Goal: Task Accomplishment & Management: Manage account settings

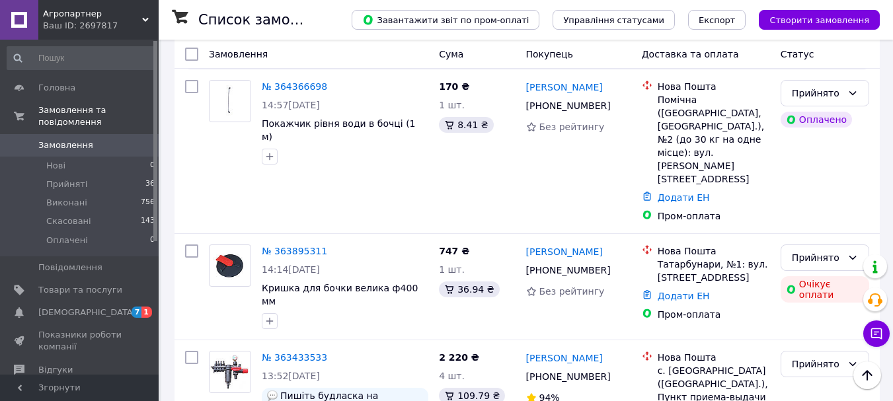
scroll to position [159, 0]
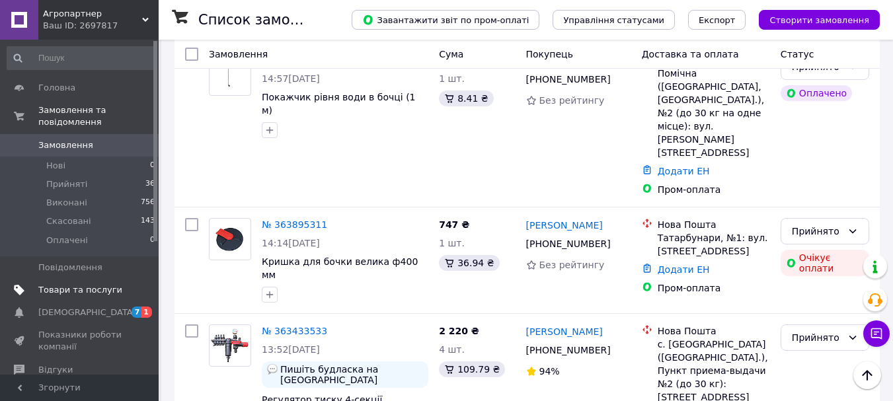
click at [99, 284] on span "Товари та послуги" at bounding box center [80, 290] width 84 height 12
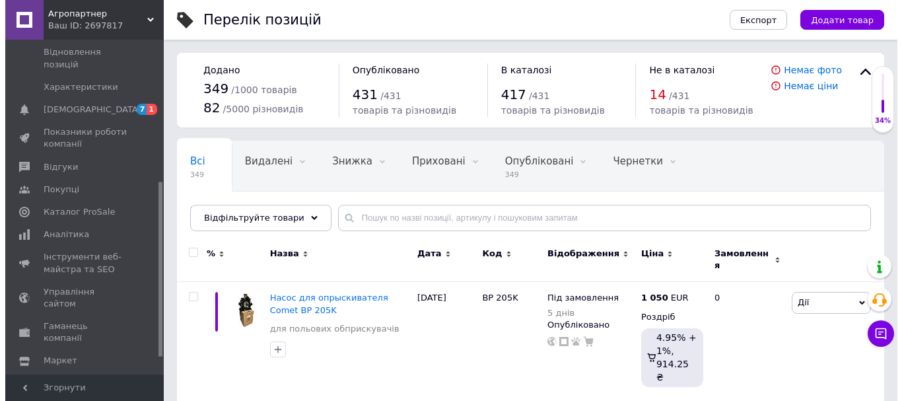
scroll to position [304, 0]
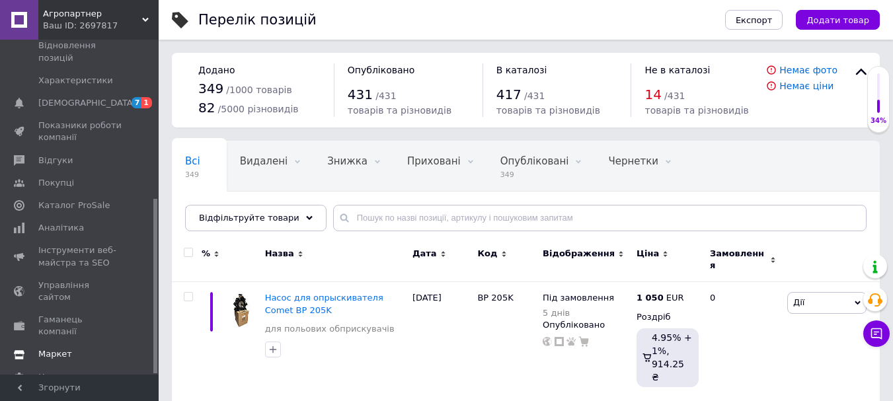
drag, startPoint x: 155, startPoint y: 134, endPoint x: 158, endPoint y: 305, distance: 170.5
click at [158, 305] on div "Головна Замовлення та повідомлення 0 0 Товари та послуги Позиції Групи та добір…" at bounding box center [79, 207] width 159 height 335
click at [61, 348] on span "Маркет" at bounding box center [55, 354] width 34 height 12
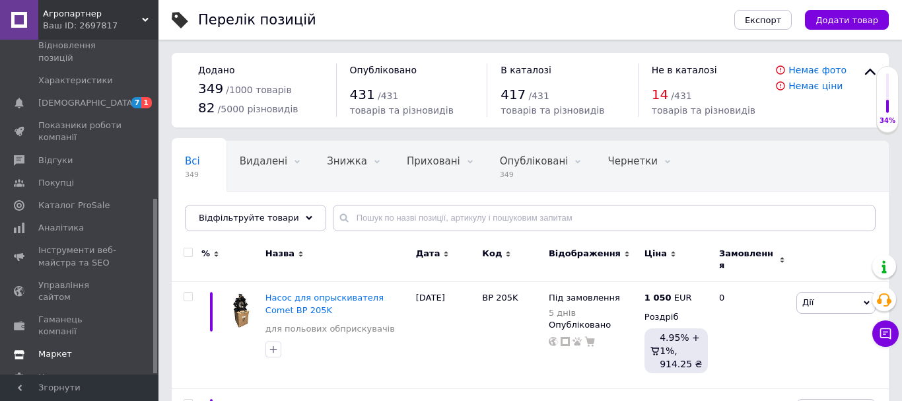
scroll to position [179, 0]
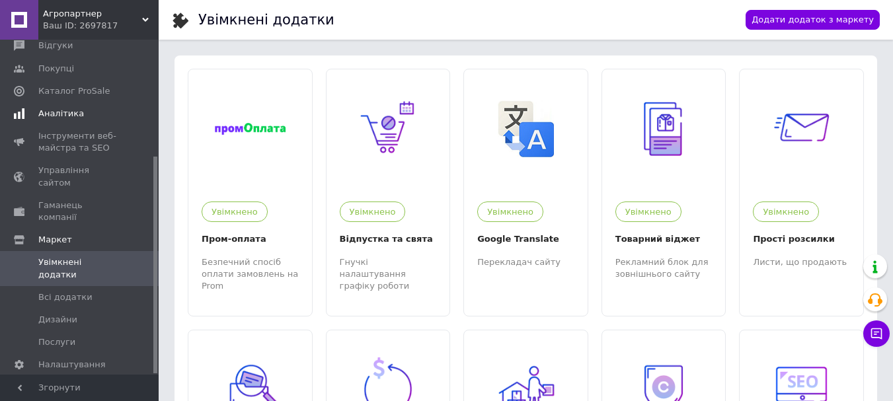
click at [73, 110] on span "Аналітика" at bounding box center [61, 114] width 46 height 12
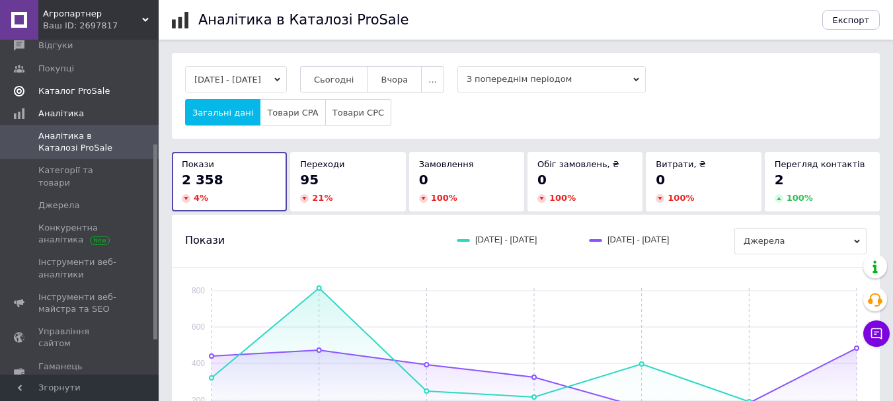
click at [76, 93] on span "Каталог ProSale" at bounding box center [73, 91] width 71 height 12
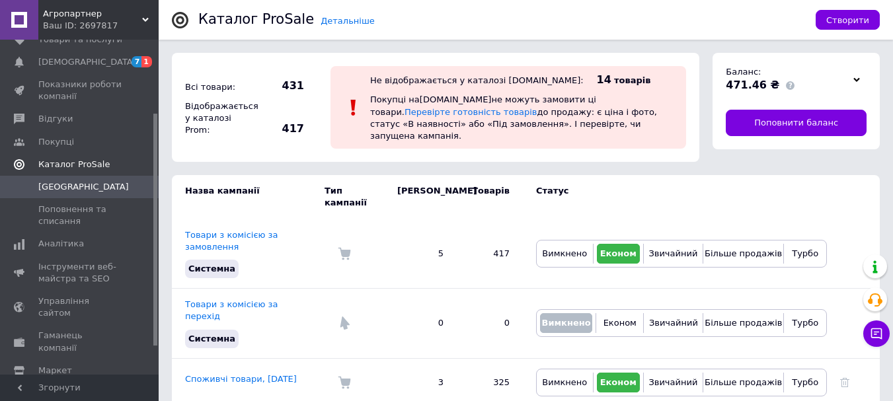
click at [76, 93] on span "Показники роботи компанії" at bounding box center [80, 91] width 84 height 24
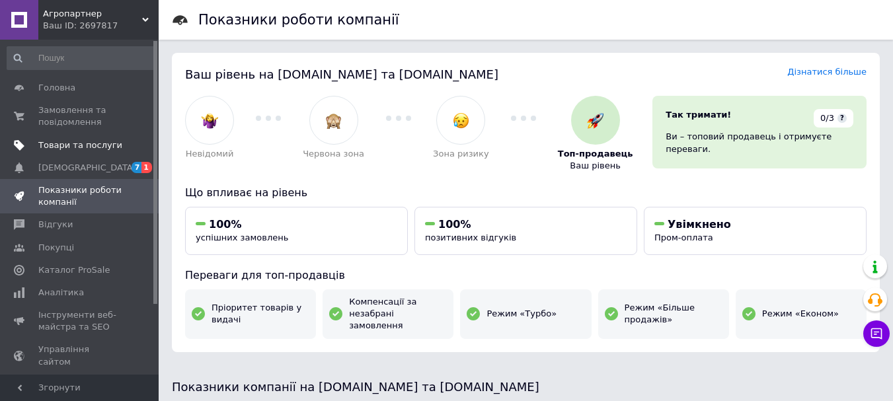
click at [72, 146] on span "Товари та послуги" at bounding box center [80, 145] width 84 height 12
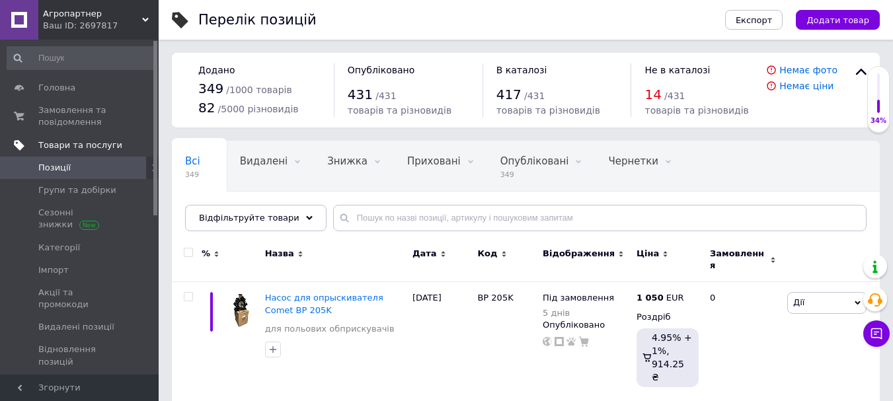
click at [79, 144] on span "Товари та послуги" at bounding box center [80, 145] width 84 height 12
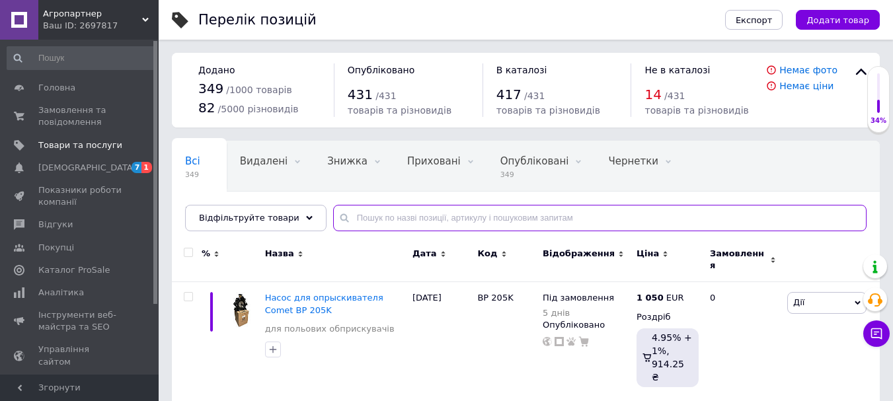
click at [361, 215] on input "text" at bounding box center [599, 218] width 533 height 26
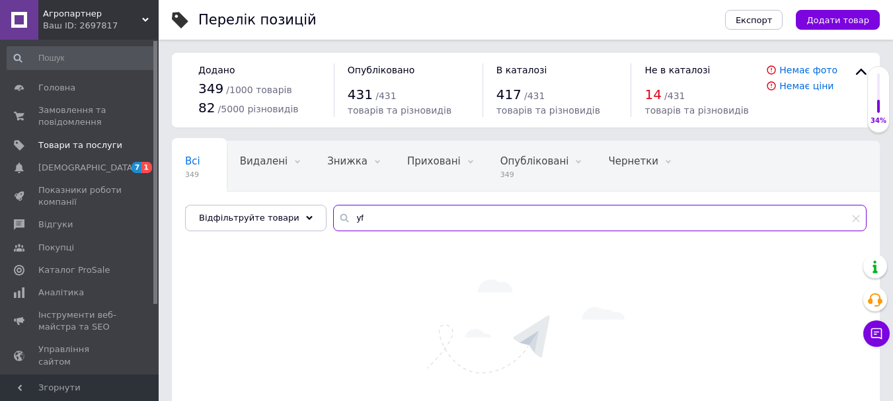
type input "y"
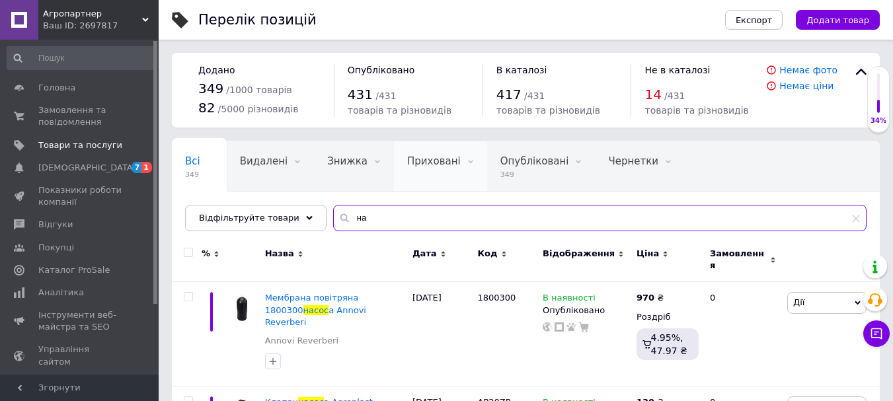
type input "н"
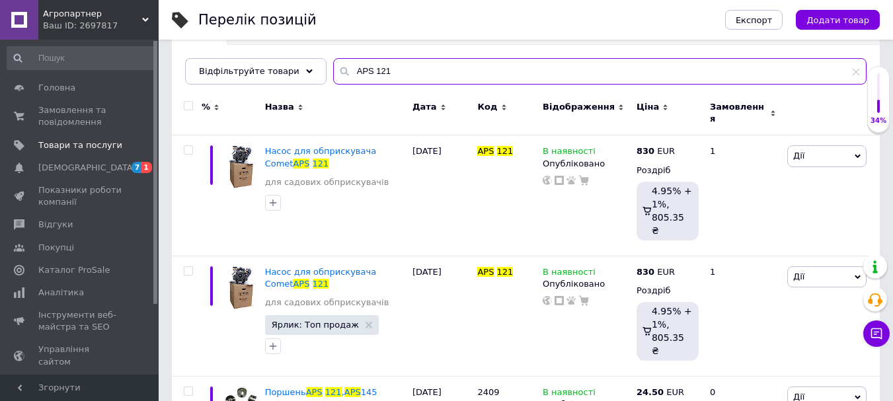
scroll to position [159, 0]
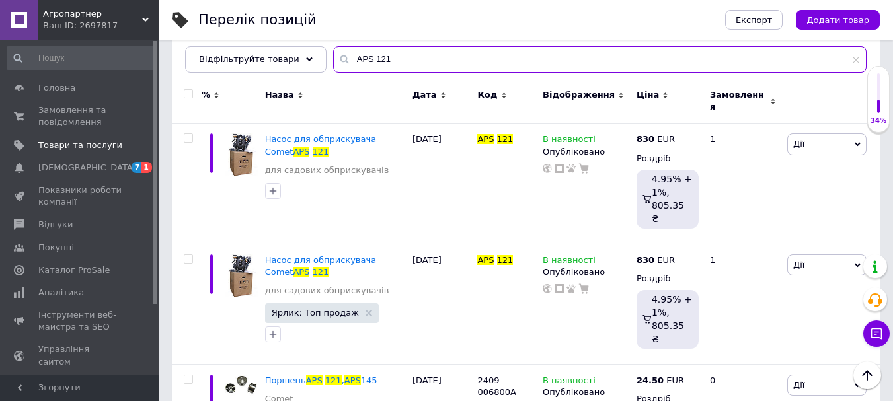
type input "APS 121"
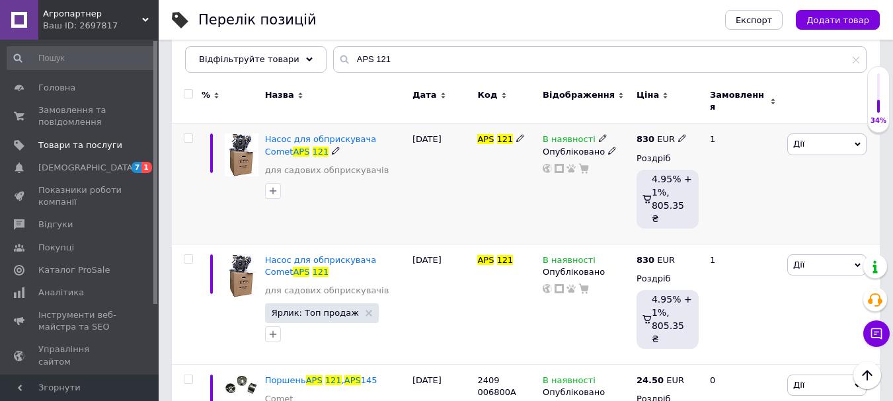
click at [678, 134] on icon at bounding box center [682, 138] width 8 height 8
type input "800"
click at [743, 211] on div "1" at bounding box center [743, 184] width 82 height 120
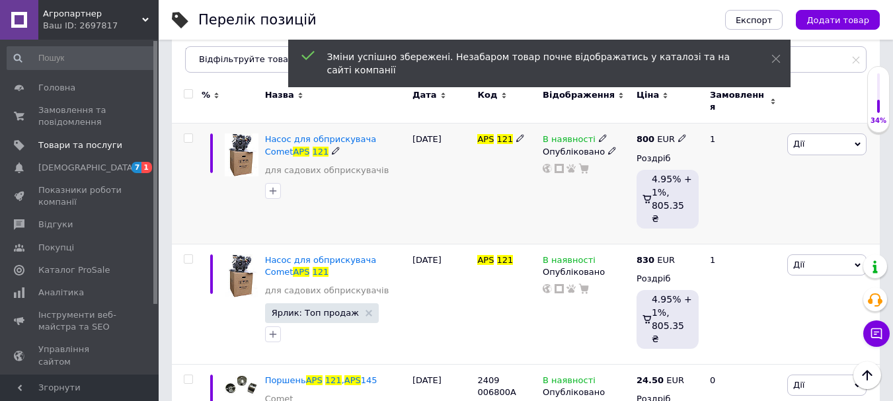
click at [743, 211] on div "1" at bounding box center [743, 184] width 82 height 120
click at [678, 255] on use at bounding box center [681, 258] width 7 height 7
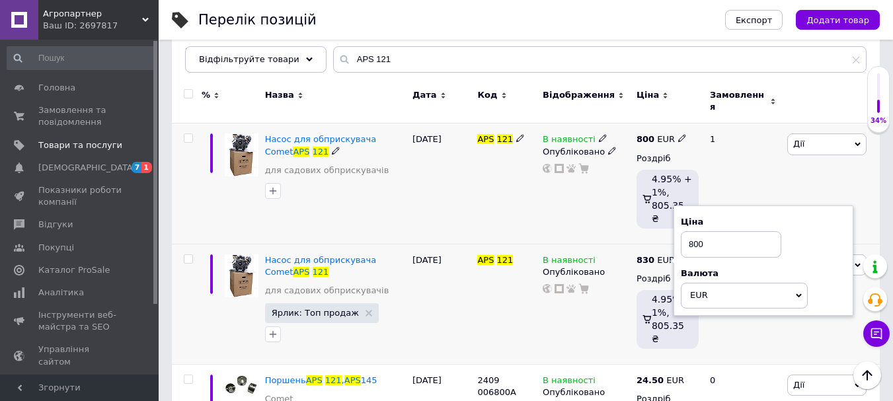
type input "800"
click at [624, 213] on div "В наявності Опубліковано" at bounding box center [586, 184] width 94 height 120
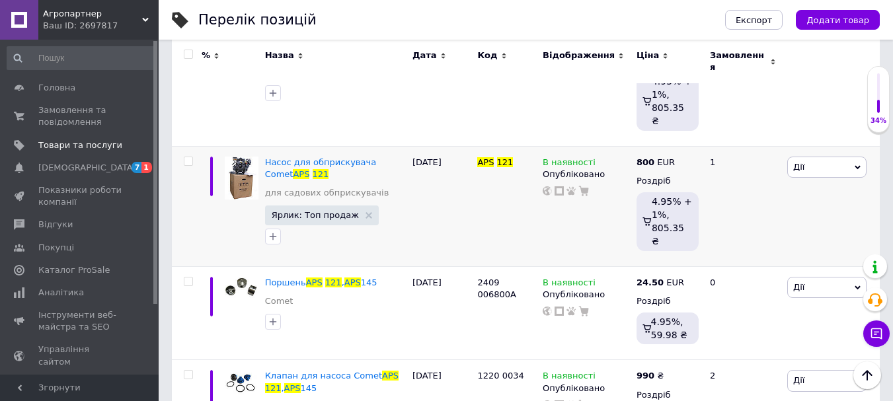
scroll to position [203, 0]
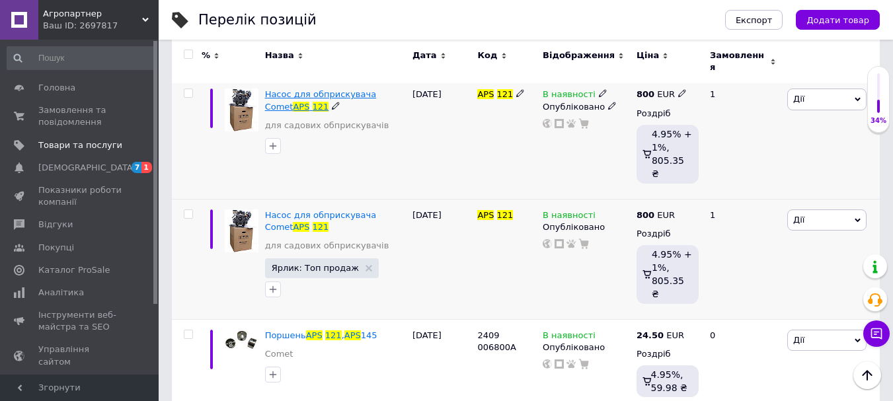
click at [327, 89] on span "Насос для обприскувача Comet" at bounding box center [321, 100] width 112 height 22
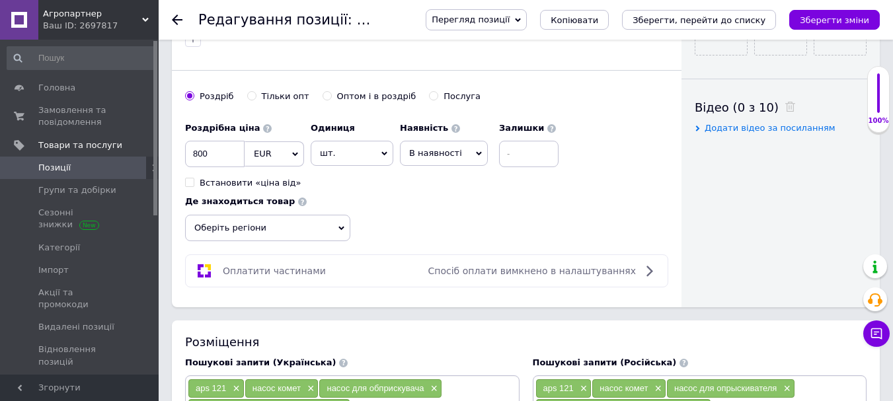
scroll to position [643, 0]
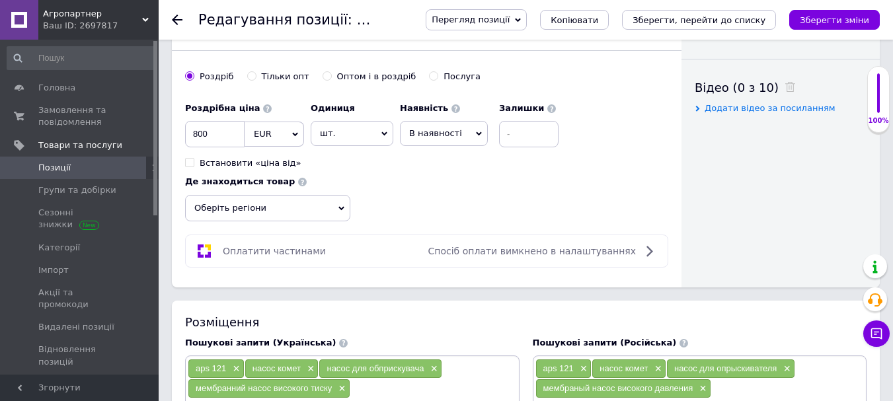
click at [476, 135] on icon at bounding box center [479, 134] width 6 height 6
click at [441, 213] on li "Готово до відправки" at bounding box center [443, 216] width 87 height 30
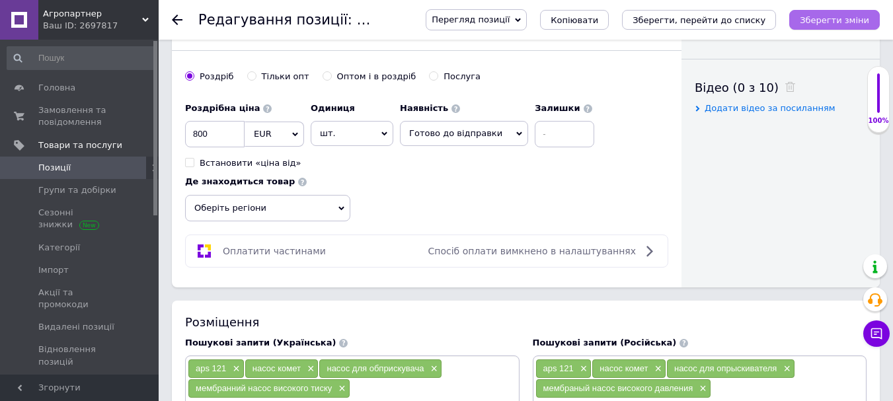
click at [829, 19] on icon "Зберегти зміни" at bounding box center [833, 20] width 69 height 10
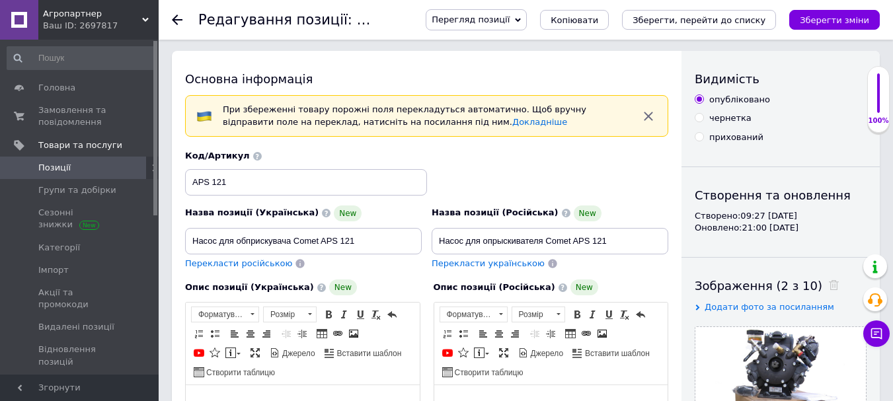
scroll to position [0, 0]
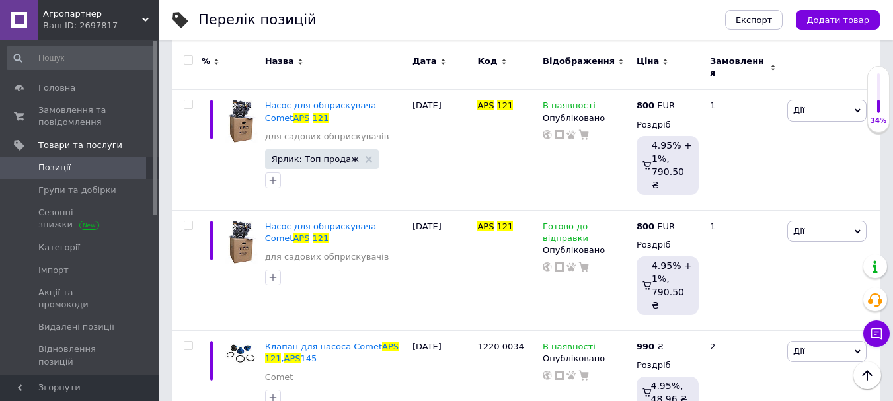
scroll to position [211, 0]
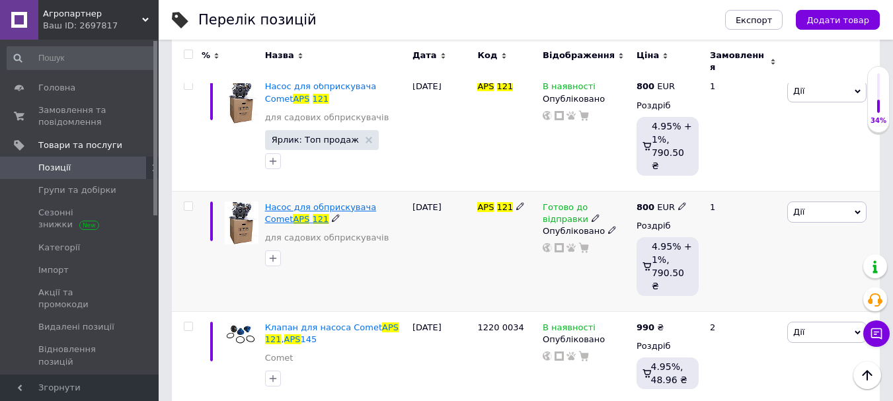
click at [327, 202] on span "Насос для обприскувача Comet" at bounding box center [321, 213] width 112 height 22
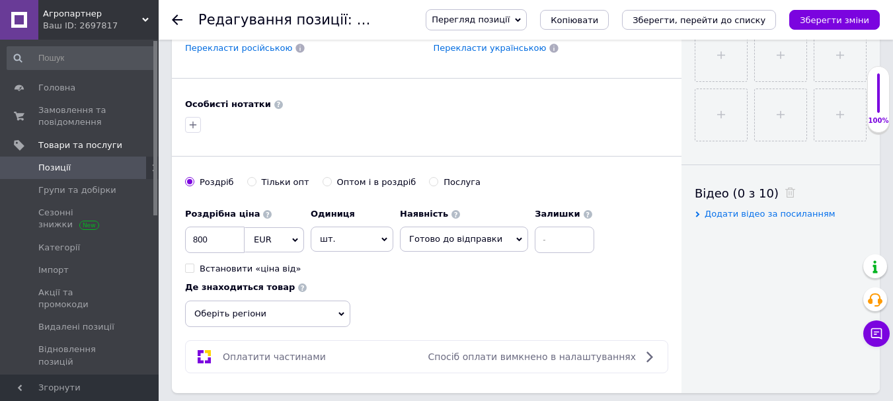
scroll to position [555, 0]
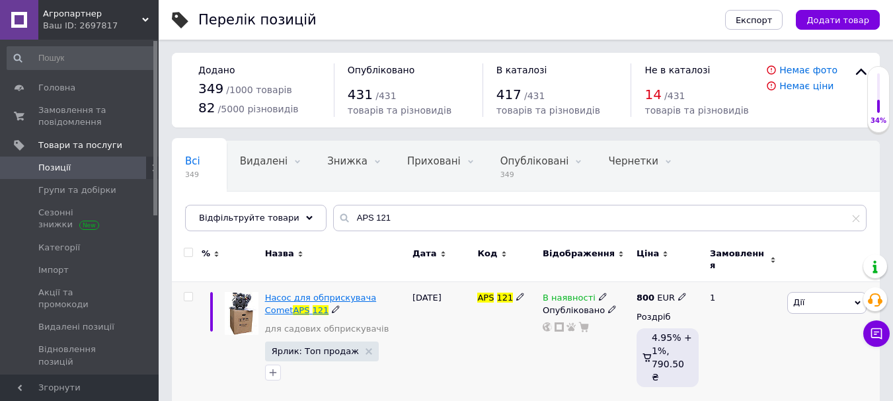
click at [304, 293] on span "Насос для обприскувача Comet" at bounding box center [321, 304] width 112 height 22
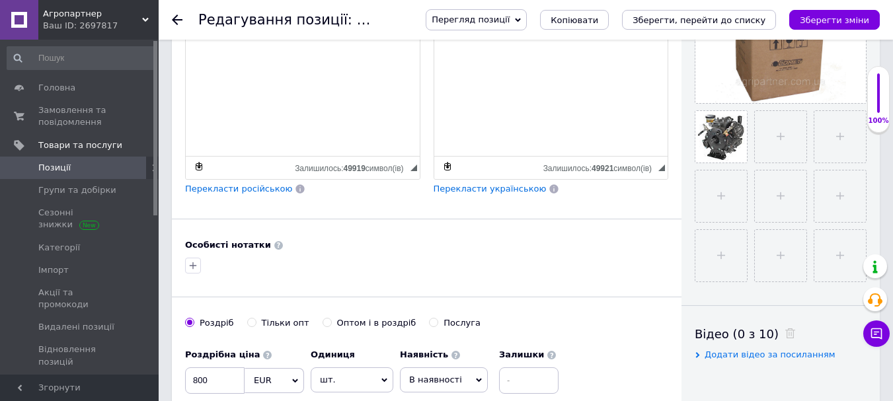
scroll to position [511, 0]
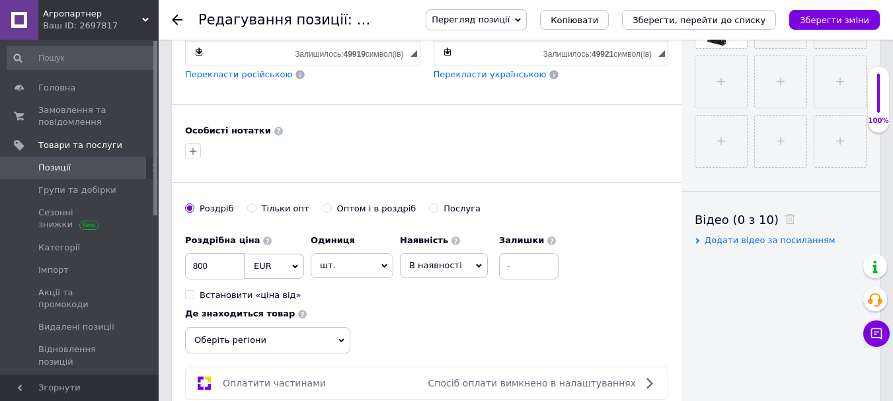
click at [467, 264] on span "В наявності" at bounding box center [444, 265] width 88 height 25
click at [427, 346] on li "Готово до відправки" at bounding box center [443, 348] width 87 height 30
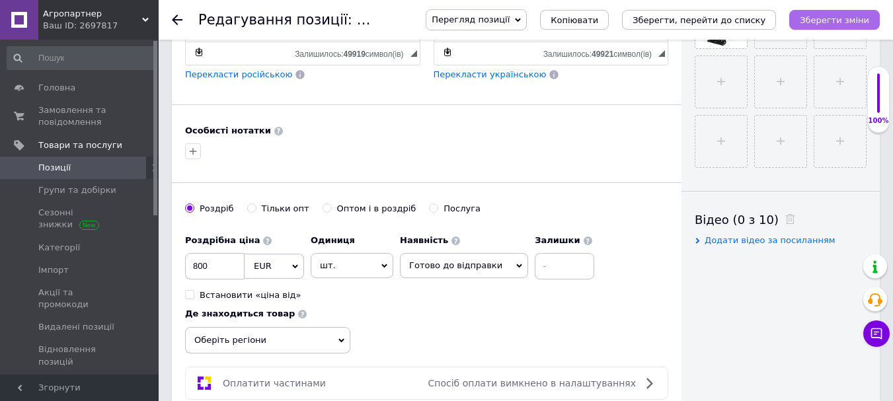
click at [821, 18] on icon "Зберегти зміни" at bounding box center [833, 20] width 69 height 10
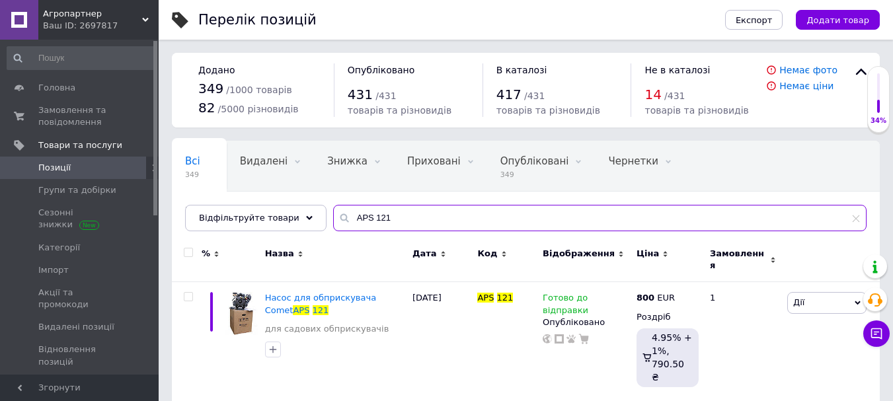
click at [374, 212] on input "APS 121" at bounding box center [599, 218] width 533 height 26
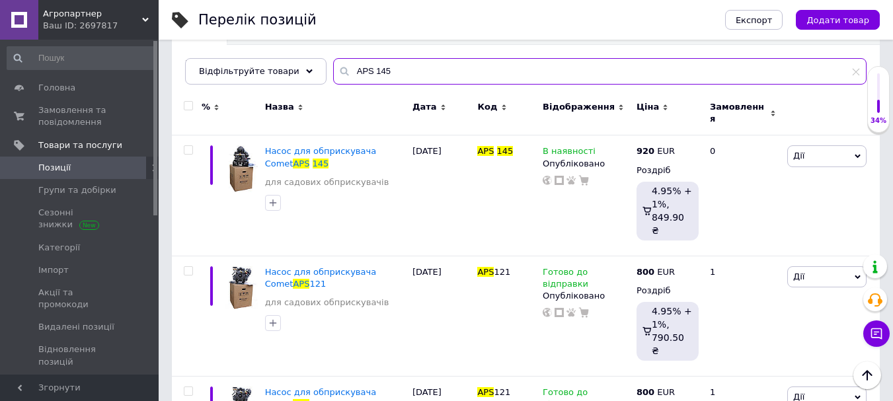
scroll to position [159, 0]
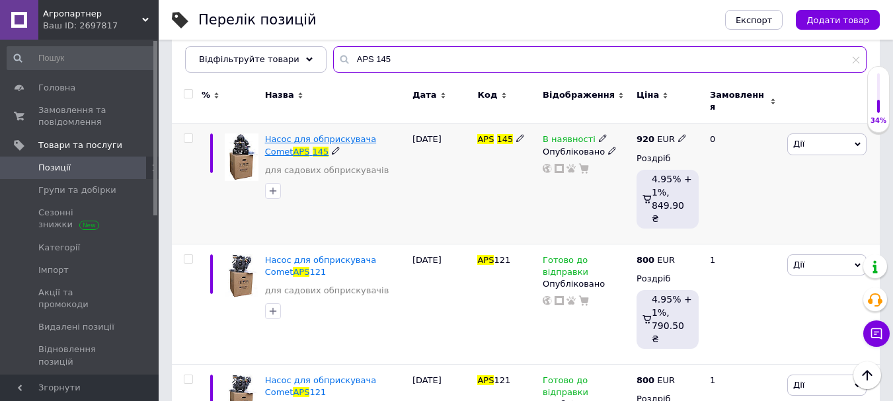
type input "APS 145"
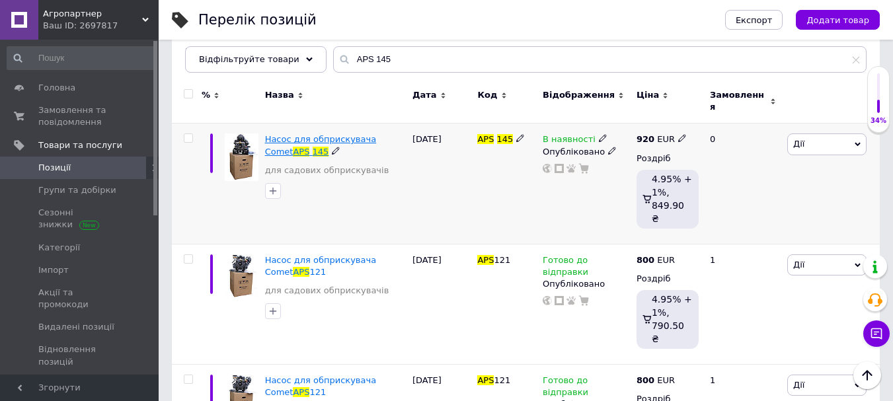
click at [353, 134] on span "Насос для обприскувача Comet" at bounding box center [321, 145] width 112 height 22
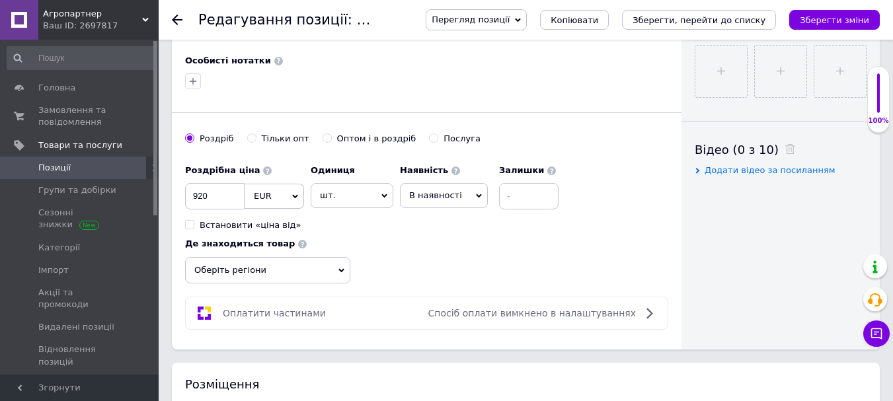
scroll to position [581, 0]
click at [465, 196] on span "В наявності" at bounding box center [444, 194] width 88 height 25
click at [433, 274] on li "Готово до відправки" at bounding box center [443, 277] width 87 height 30
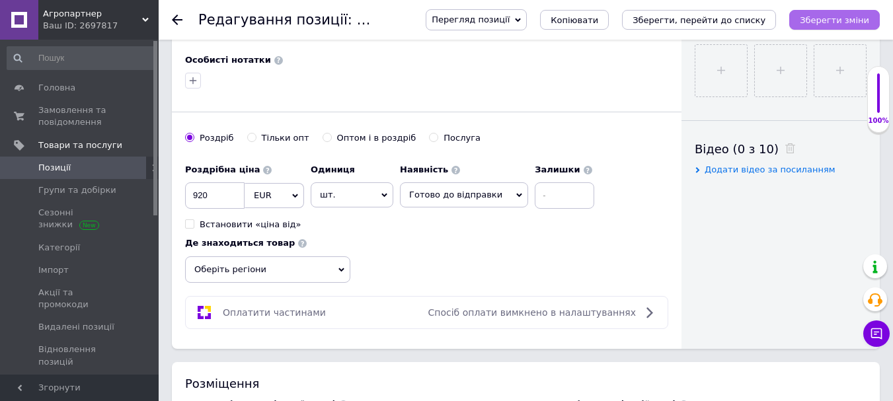
click at [831, 20] on icon "Зберегти зміни" at bounding box center [833, 20] width 69 height 10
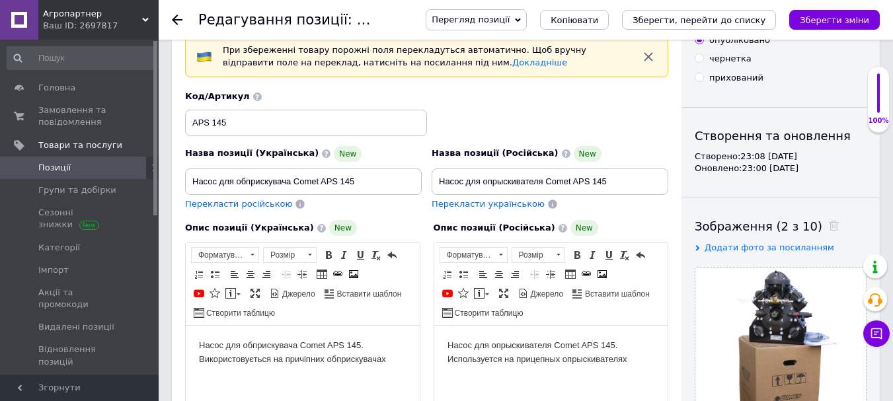
scroll to position [0, 0]
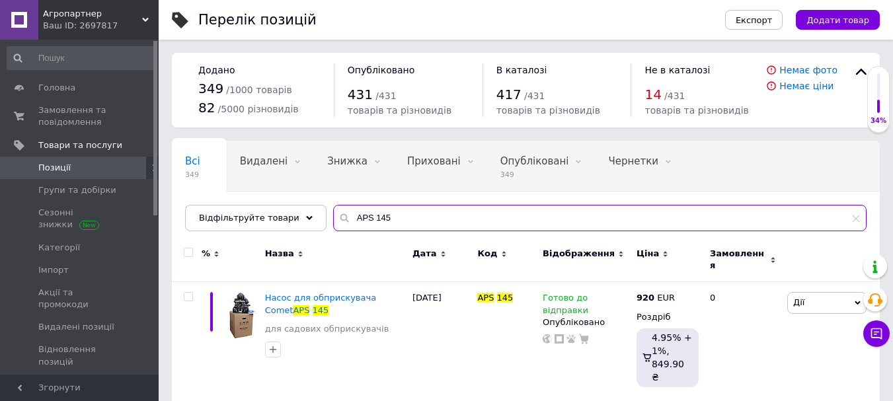
click at [390, 223] on input "APS 145" at bounding box center [599, 218] width 533 height 26
type input "A"
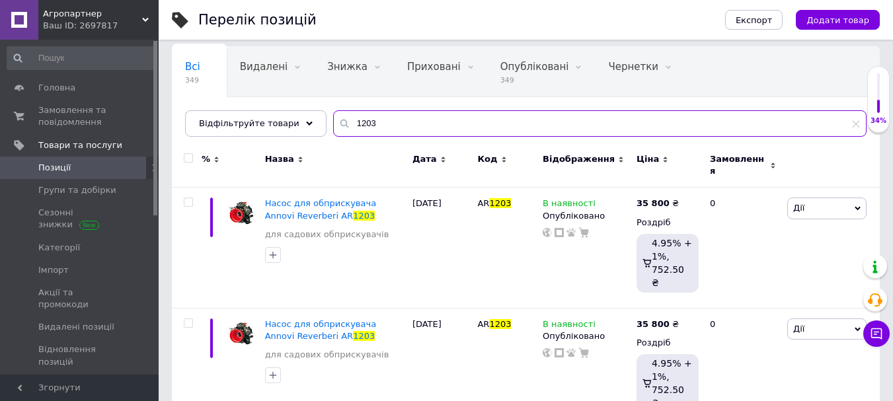
scroll to position [99, 0]
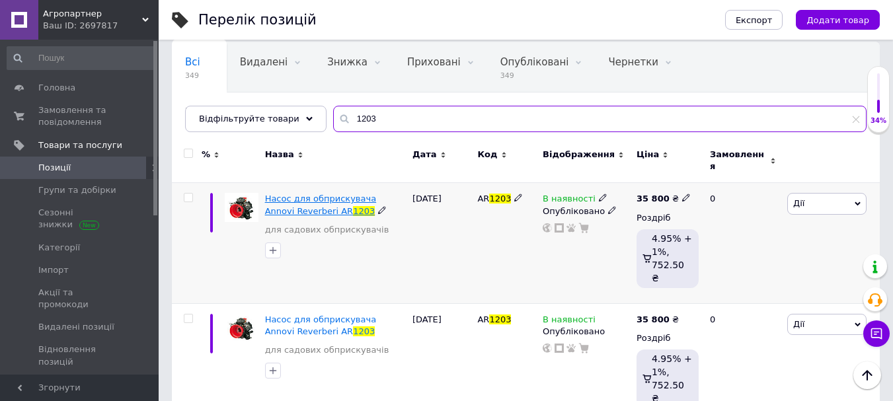
type input "1203"
click at [274, 200] on span "Насос для обприскувача Annovi Reverberi AR" at bounding box center [321, 205] width 112 height 22
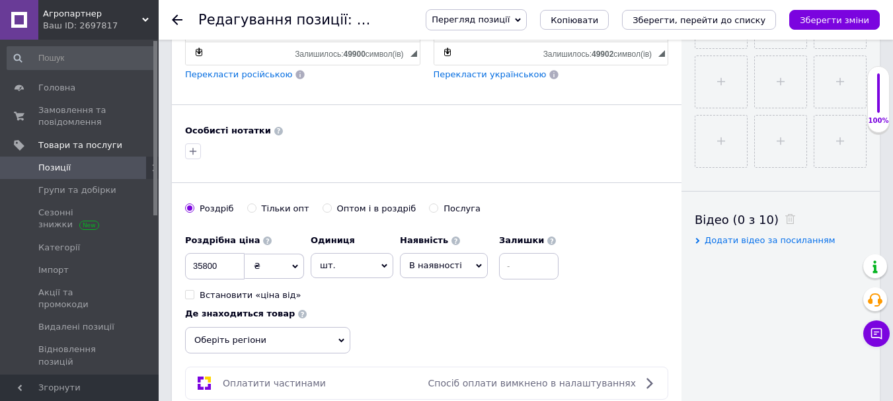
scroll to position [529, 0]
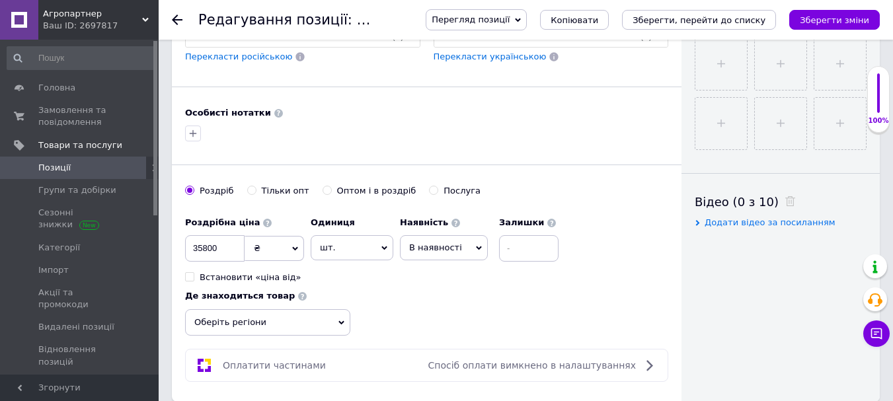
click at [476, 247] on icon at bounding box center [479, 248] width 6 height 6
click at [433, 327] on li "Готово до відправки" at bounding box center [443, 330] width 87 height 30
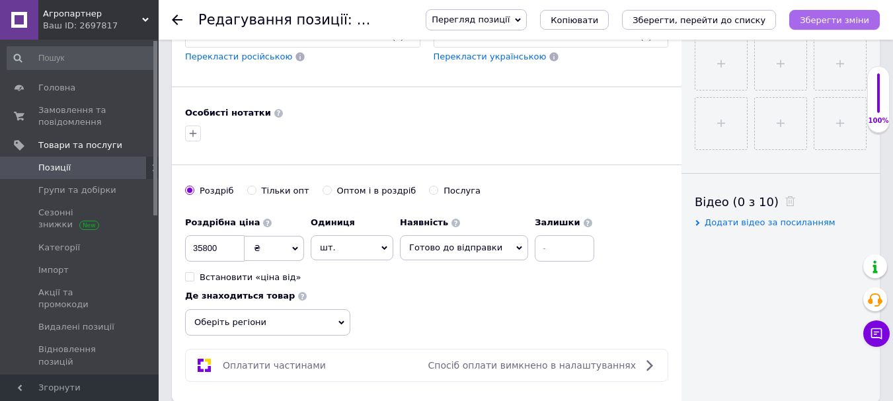
click at [817, 20] on icon "Зберегти зміни" at bounding box center [833, 20] width 69 height 10
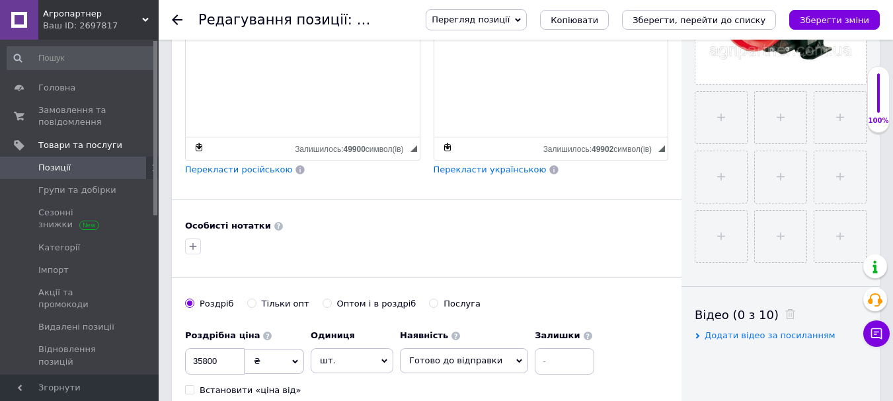
scroll to position [396, 0]
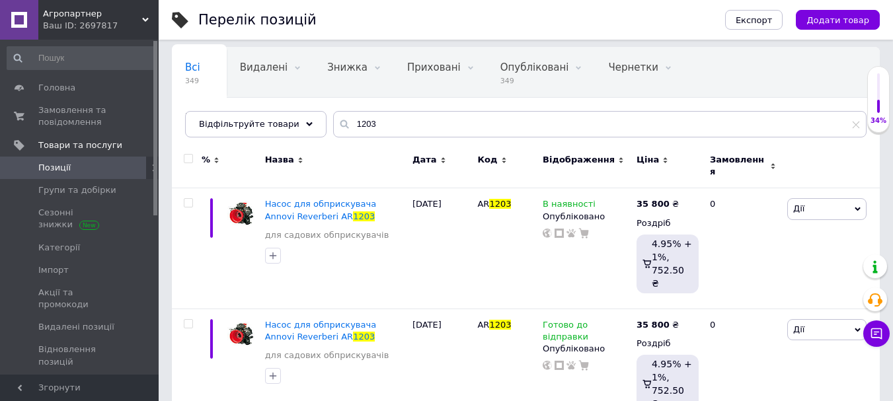
scroll to position [99, 0]
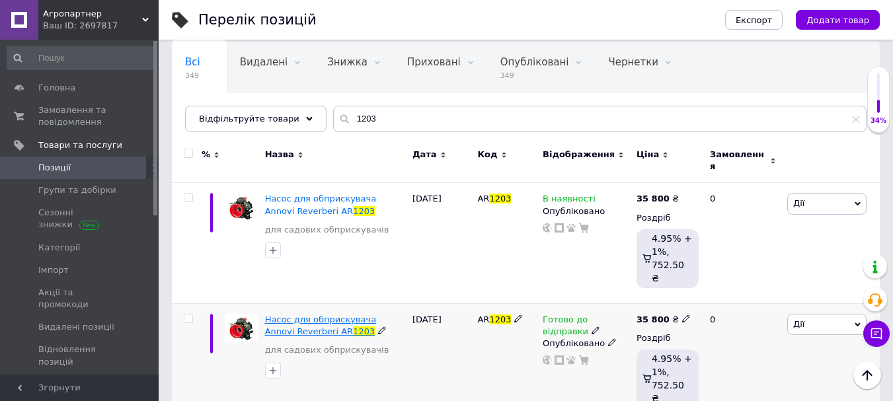
click at [287, 314] on span "Насос для обприскувача Annovi Reverberi AR" at bounding box center [321, 325] width 112 height 22
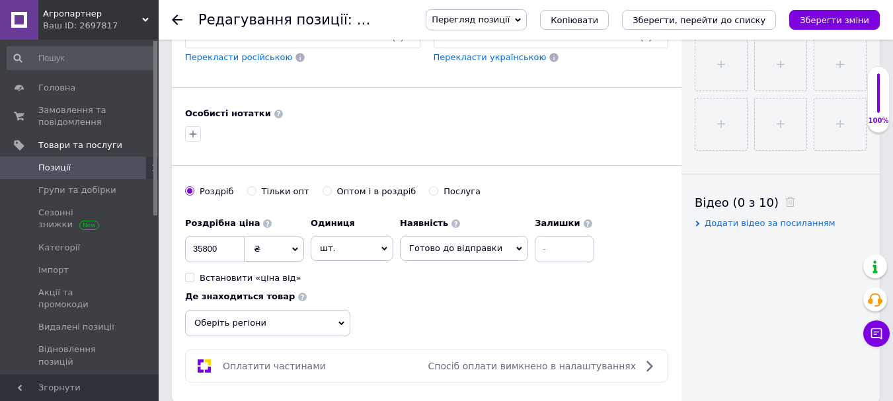
scroll to position [529, 0]
click at [516, 246] on icon at bounding box center [519, 248] width 6 height 6
click at [600, 286] on div "Роздрібна ціна 35800 ₴ $ EUR CHF GBP ¥ PLN ₸ MDL HUF KGS CNY TRY KRW lei Встано…" at bounding box center [426, 273] width 483 height 126
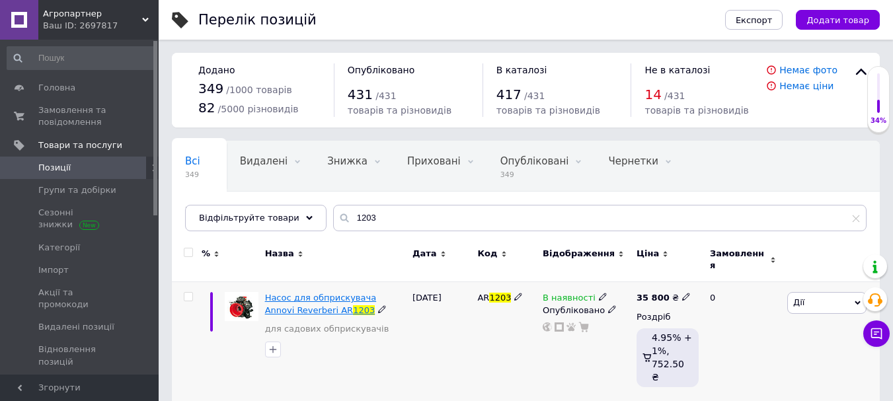
click at [353, 293] on span "Насос для обприскувача Annovi Reverberi AR" at bounding box center [321, 304] width 112 height 22
click at [599, 293] on icon at bounding box center [603, 297] width 8 height 8
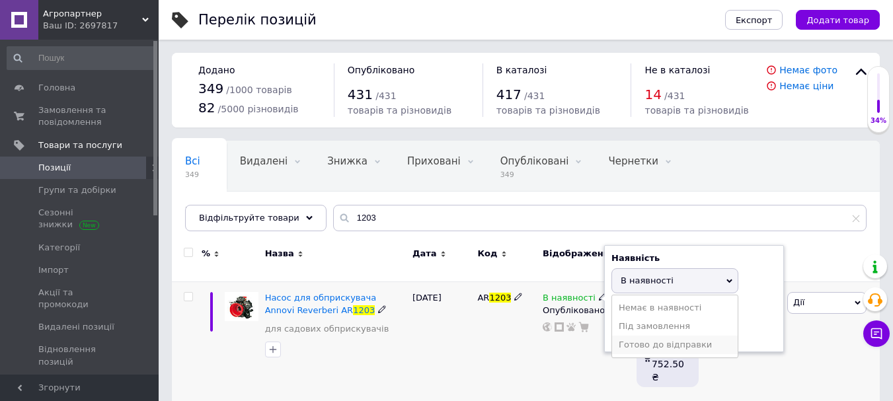
click at [643, 338] on li "Готово до відправки" at bounding box center [675, 345] width 126 height 18
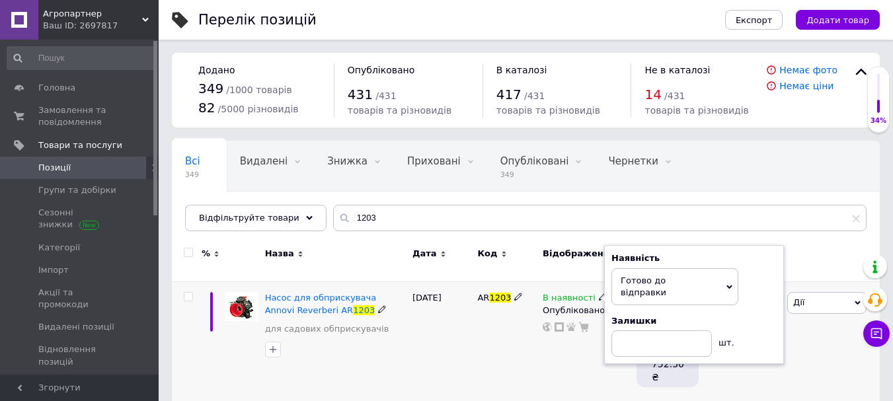
click at [560, 330] on div "В наявності Наявність [PERSON_NAME] до відправки В наявності Немає в наявності …" at bounding box center [586, 342] width 94 height 120
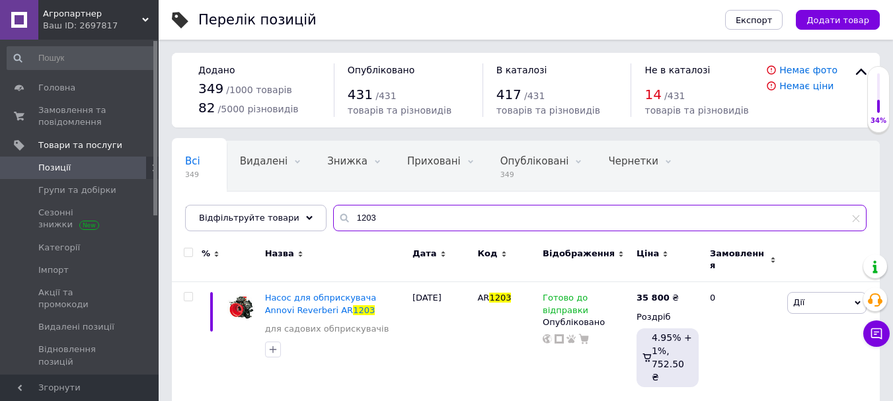
click at [364, 218] on input "1203" at bounding box center [599, 218] width 533 height 26
type input "1"
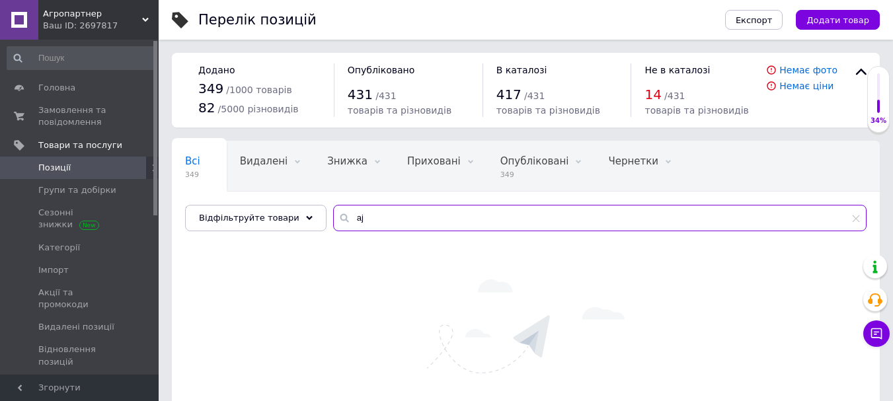
type input "a"
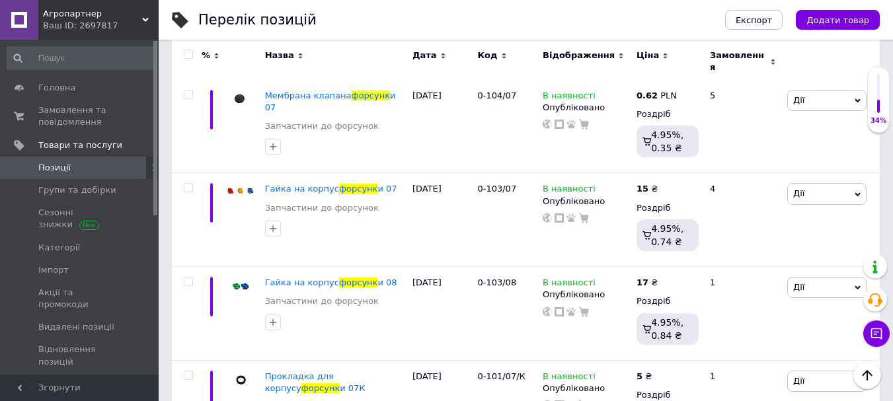
scroll to position [1923, 0]
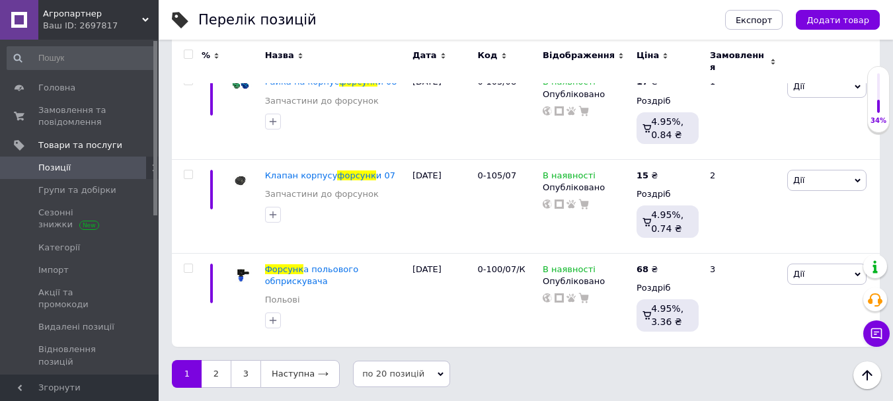
scroll to position [1842, 0]
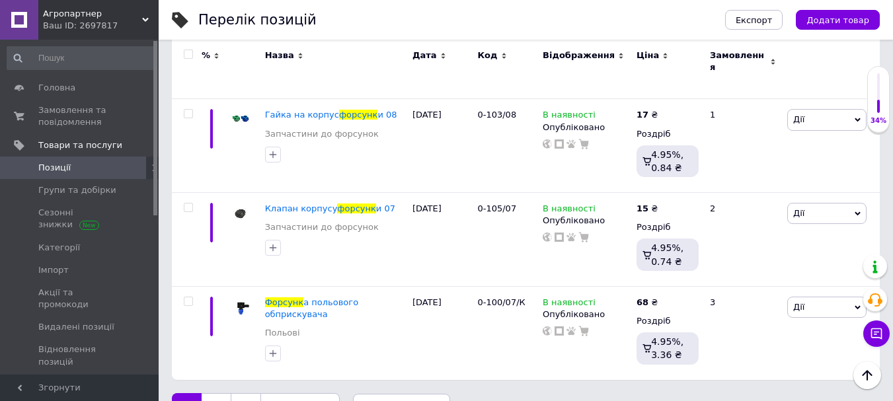
click at [422, 394] on span "по 20 позицій" at bounding box center [401, 407] width 97 height 26
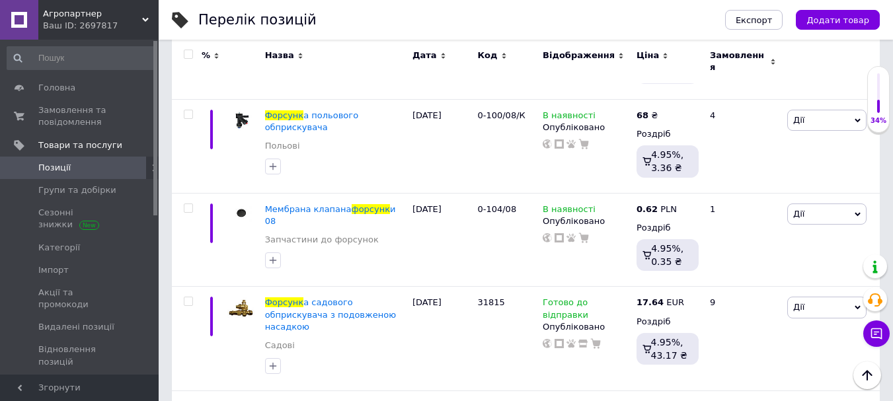
scroll to position [3473, 0]
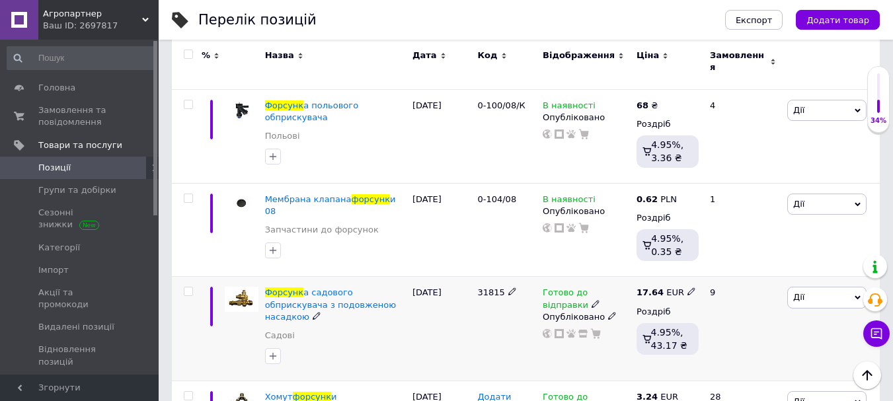
click at [591, 300] on icon at bounding box center [595, 304] width 8 height 8
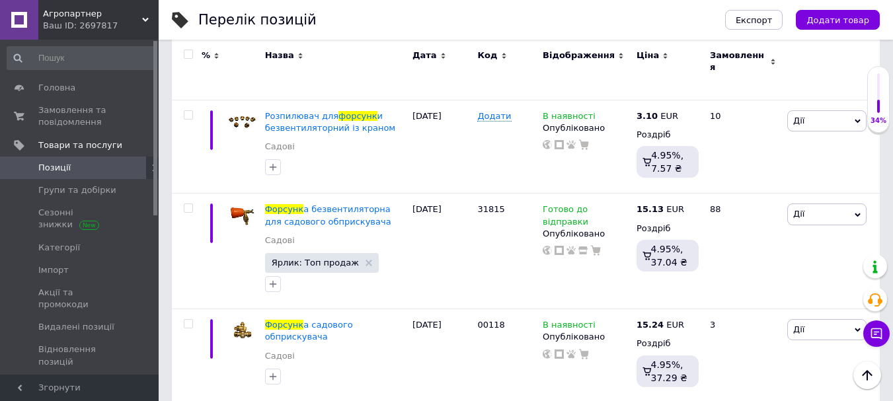
scroll to position [5402, 0]
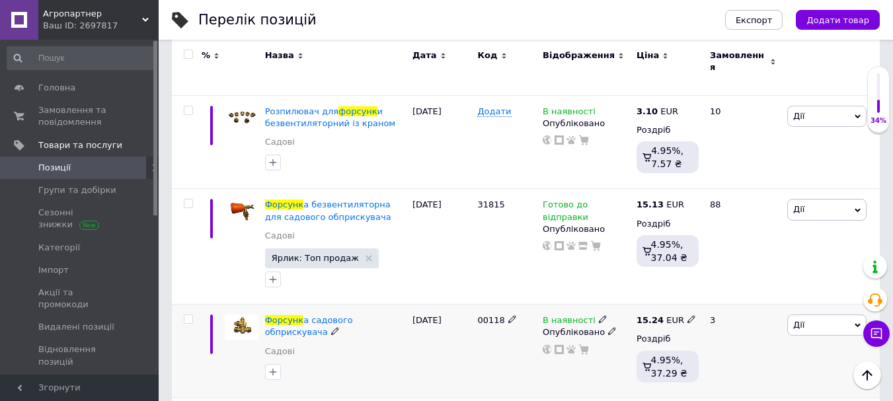
click at [599, 315] on icon at bounding box center [603, 319] width 8 height 8
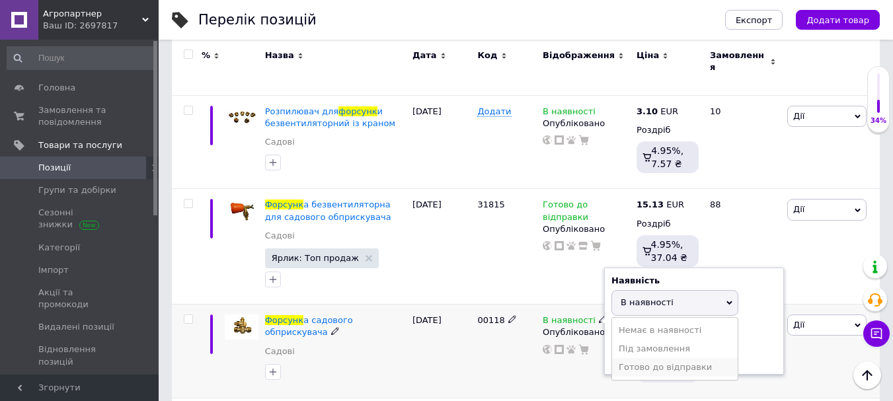
click at [651, 358] on li "Готово до відправки" at bounding box center [675, 367] width 126 height 18
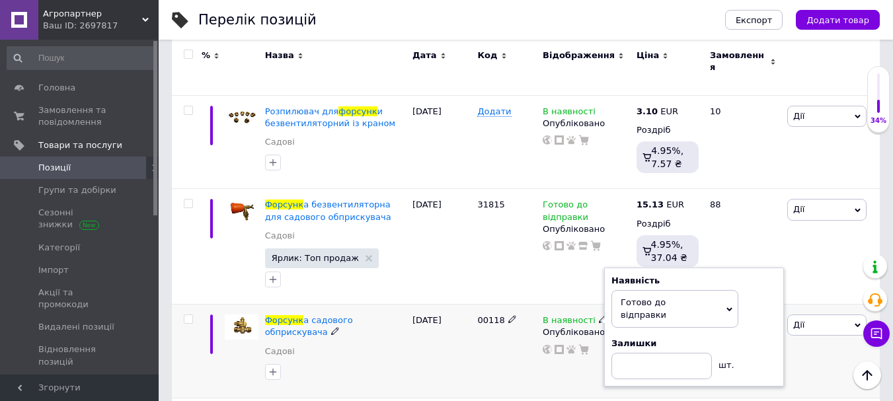
click at [535, 305] on div "00118" at bounding box center [506, 352] width 65 height 94
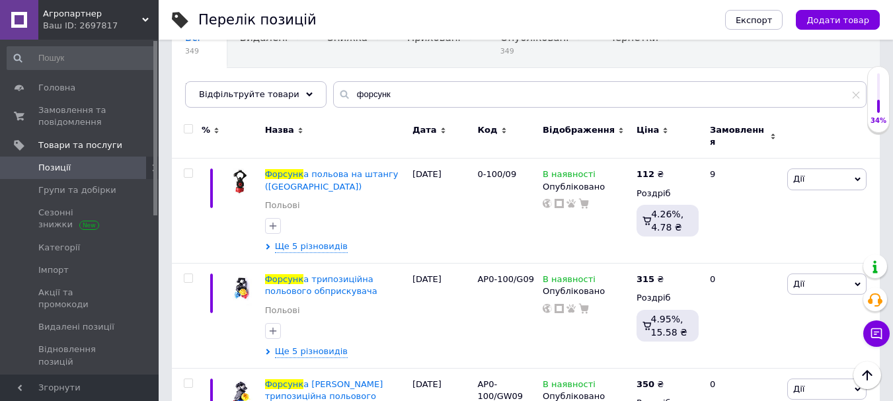
scroll to position [0, 0]
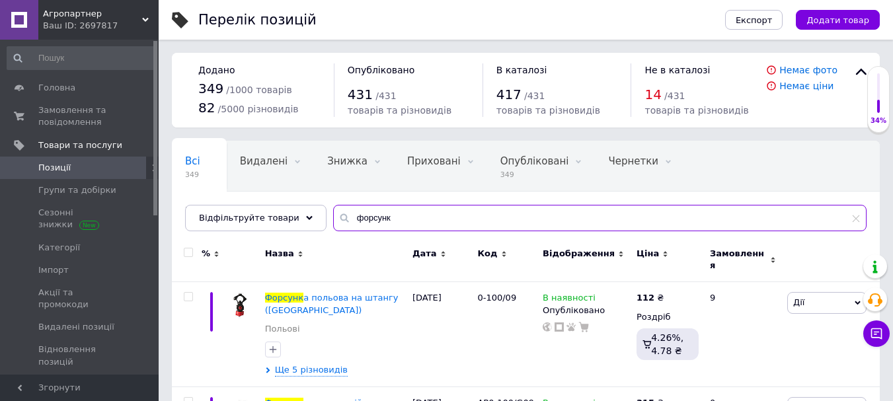
click at [392, 222] on input "форсунк" at bounding box center [599, 218] width 533 height 26
type input "ф"
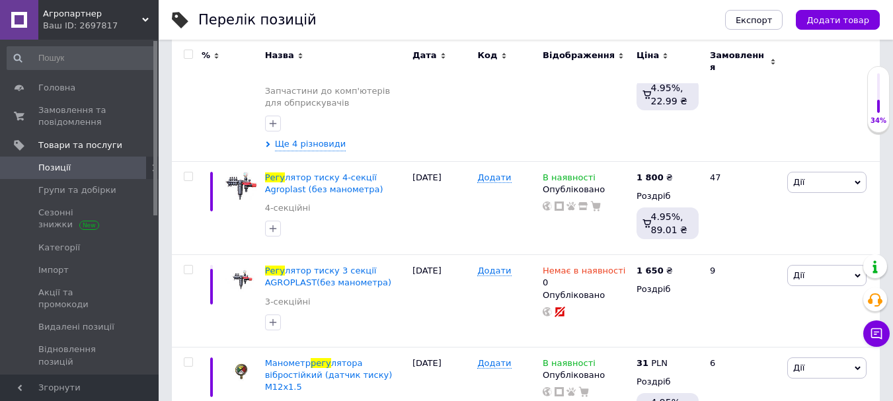
scroll to position [264, 0]
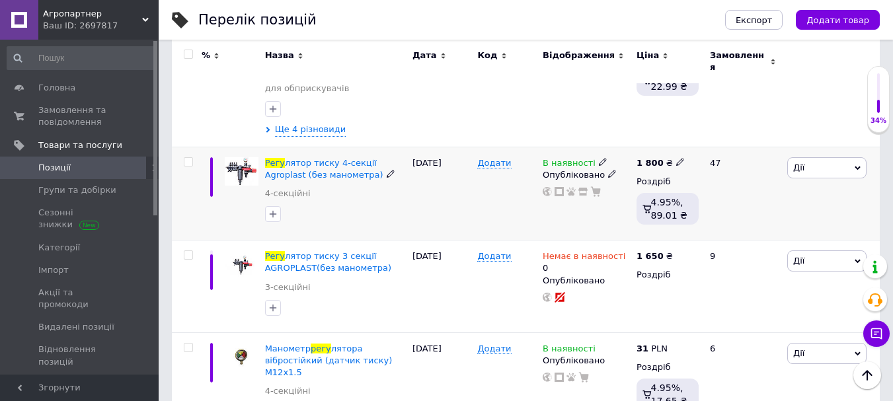
type input "регу"
click at [599, 158] on icon at bounding box center [603, 162] width 8 height 8
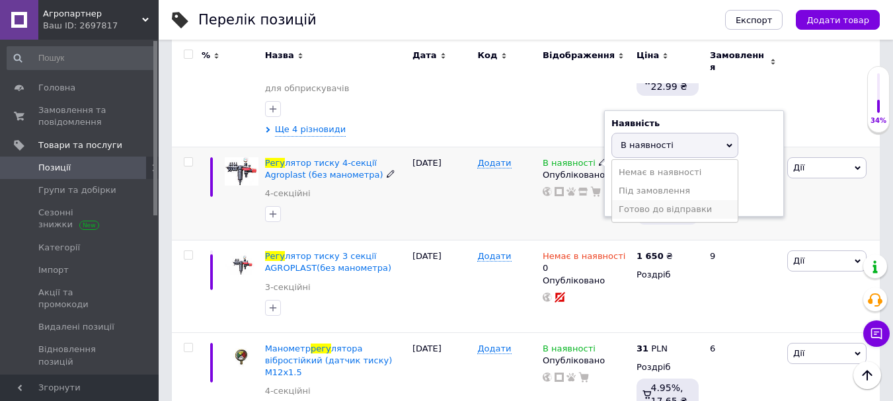
click at [635, 200] on li "Готово до відправки" at bounding box center [675, 209] width 126 height 18
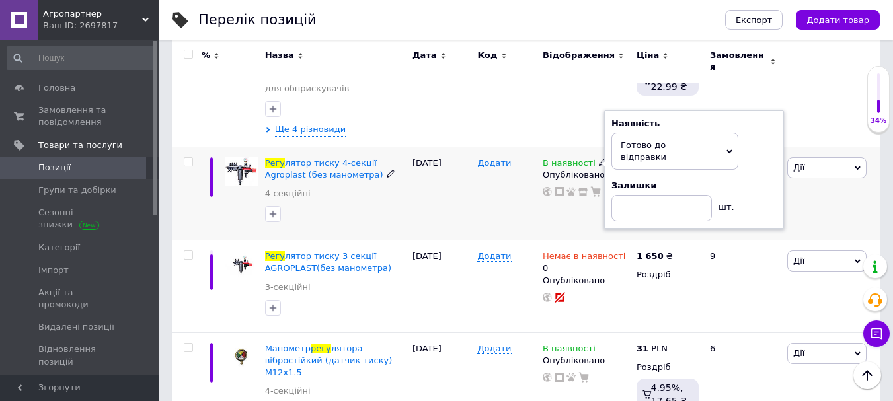
click at [530, 193] on div "Додати" at bounding box center [506, 194] width 65 height 94
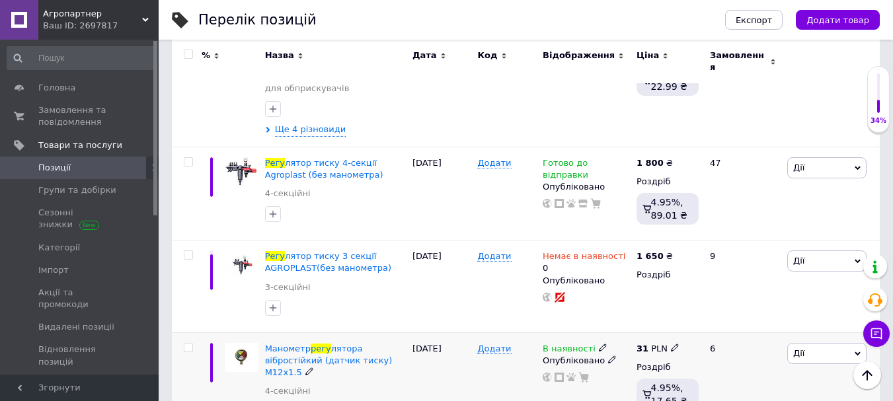
click at [599, 344] on icon at bounding box center [603, 348] width 8 height 8
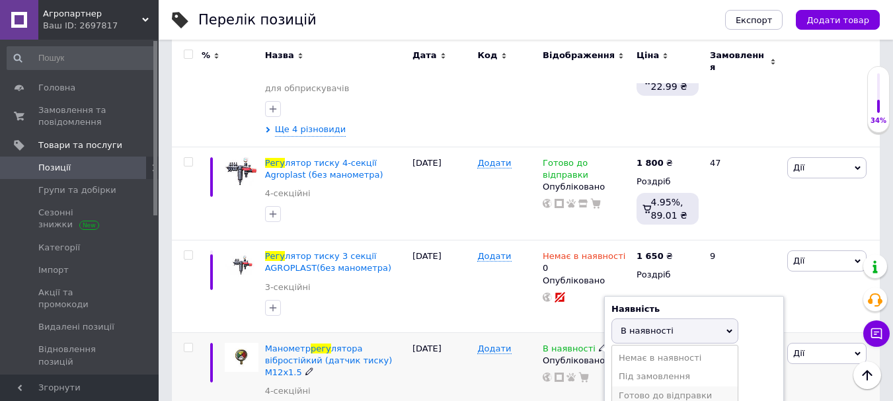
click at [642, 386] on li "Готово до відправки" at bounding box center [675, 395] width 126 height 18
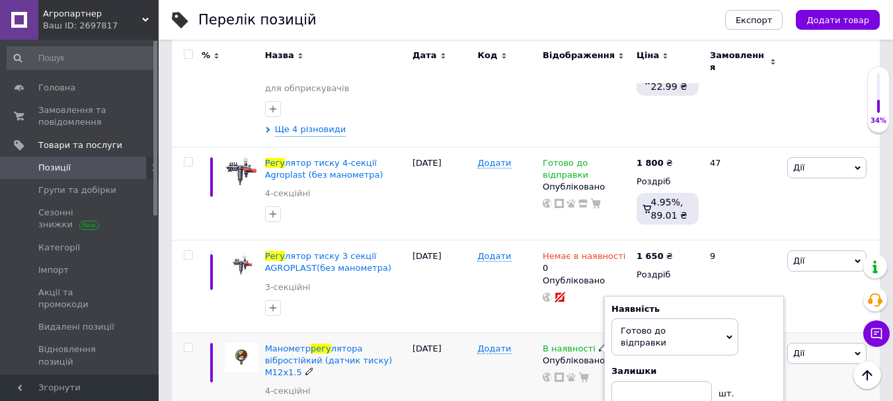
click at [511, 373] on div "Додати" at bounding box center [506, 393] width 65 height 122
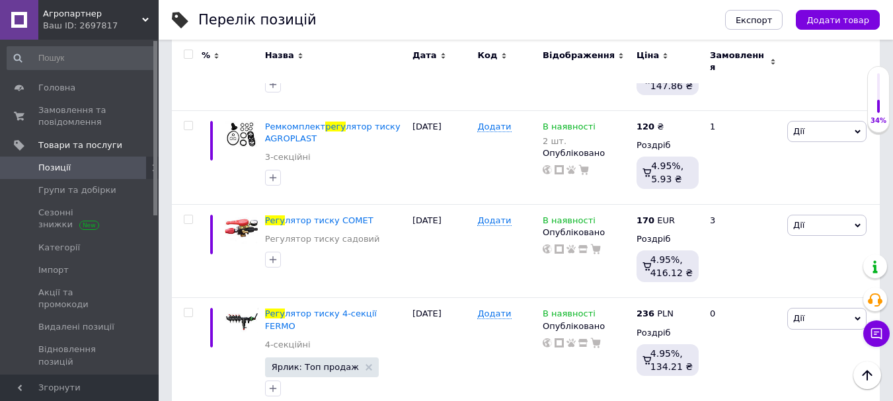
scroll to position [714, 0]
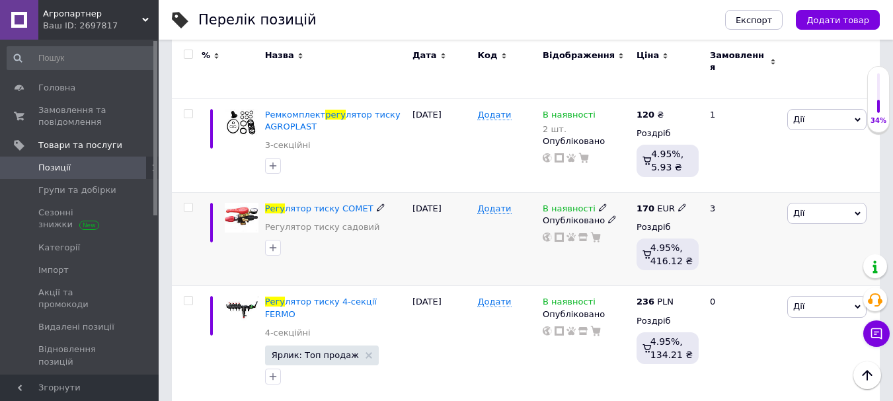
click at [599, 203] on use at bounding box center [602, 206] width 7 height 7
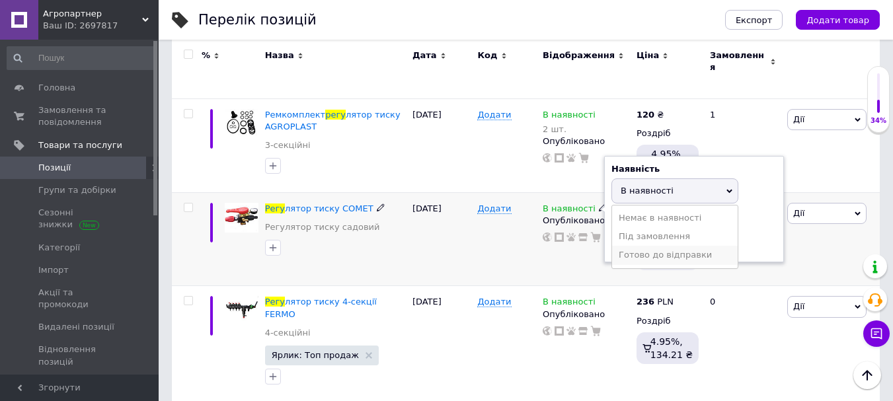
click at [640, 246] on li "Готово до відправки" at bounding box center [675, 255] width 126 height 18
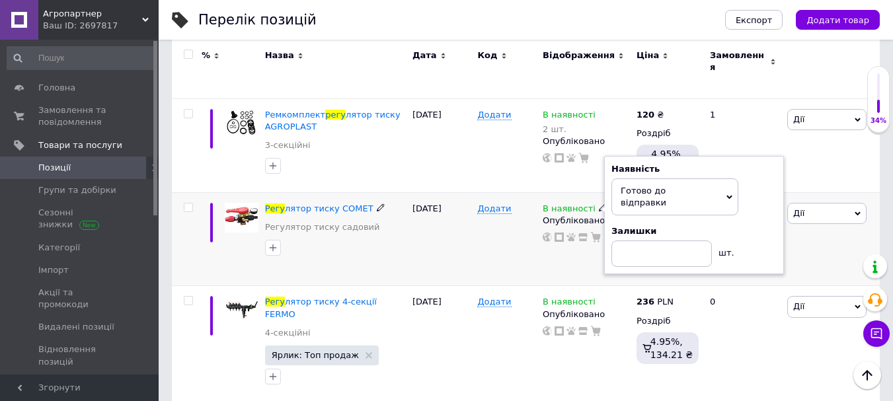
click at [564, 231] on div "В наявності Наявність [PERSON_NAME] до відправки В наявності Немає в наявності …" at bounding box center [586, 239] width 94 height 94
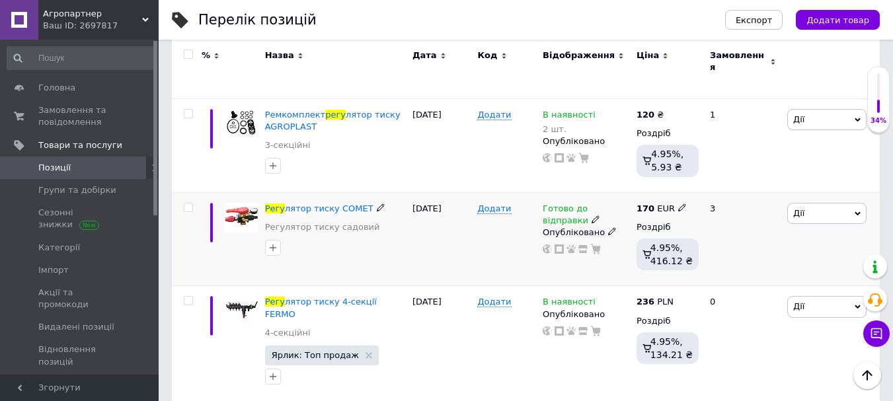
click at [678, 203] on icon at bounding box center [682, 207] width 8 height 8
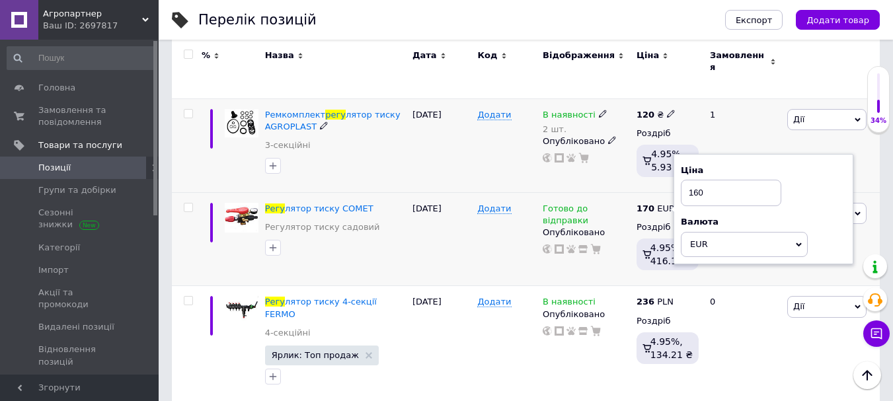
type input "160"
click at [644, 151] on div "120 ₴ Роздріб 4.95%, 5.93 ₴" at bounding box center [667, 145] width 69 height 94
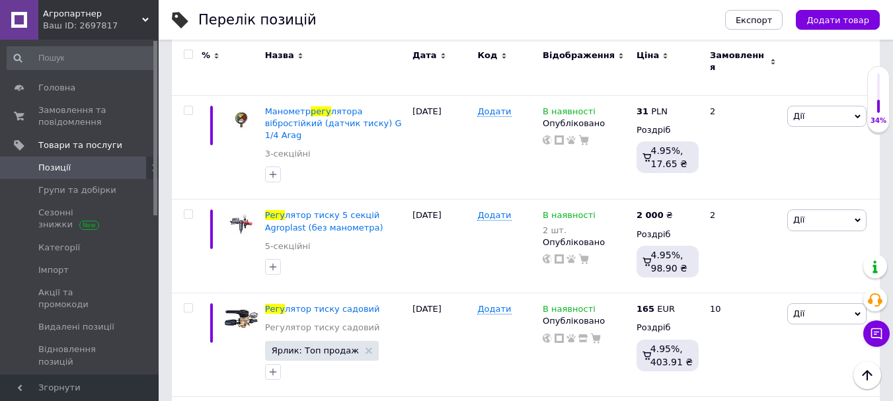
scroll to position [1612, 0]
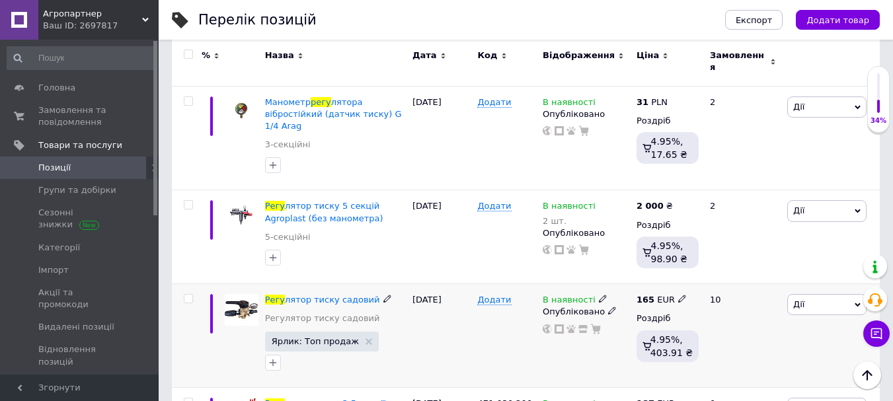
click at [599, 295] on icon at bounding box center [603, 299] width 8 height 8
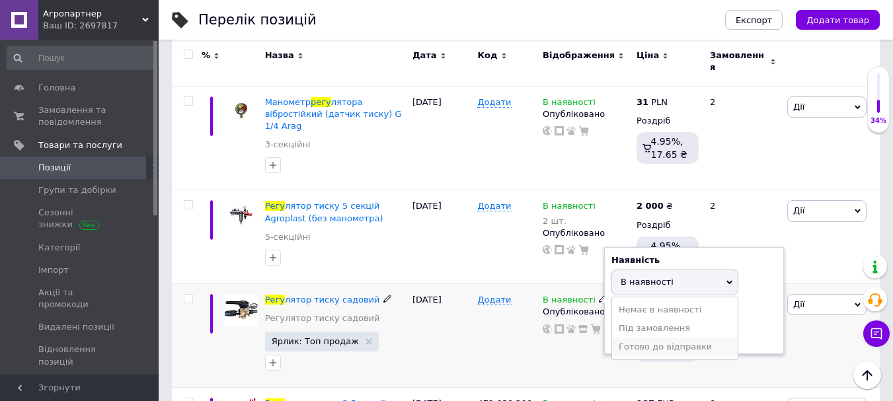
click at [631, 338] on li "Готово до відправки" at bounding box center [675, 347] width 126 height 18
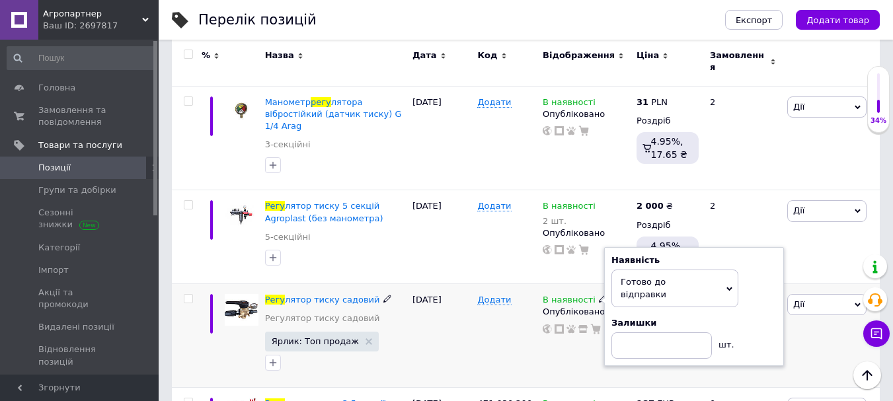
click at [544, 284] on div "В наявності Наявність [PERSON_NAME] до відправки В наявності Немає в наявності …" at bounding box center [586, 336] width 94 height 104
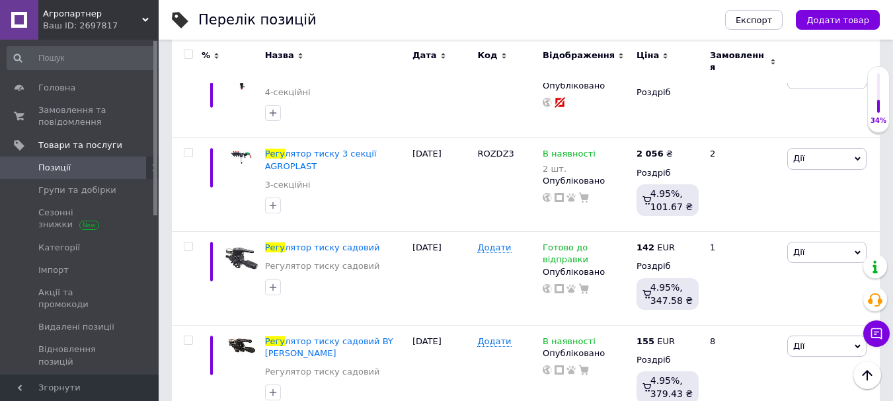
scroll to position [2132, 0]
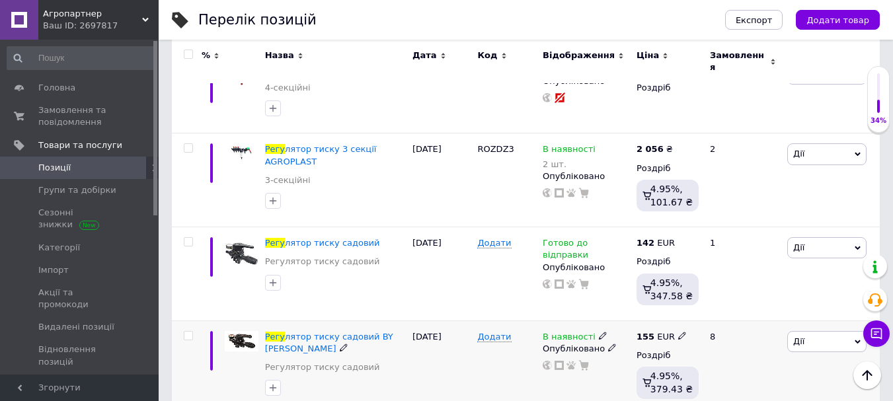
click at [599, 332] on use at bounding box center [602, 335] width 7 height 7
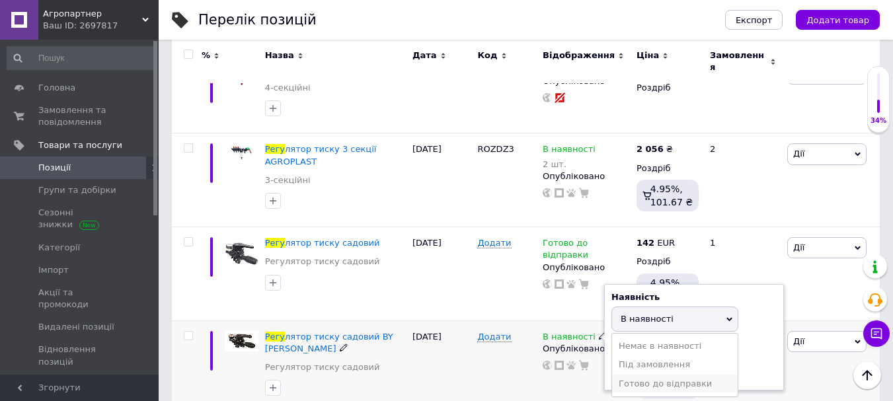
click at [651, 375] on li "Готово до відправки" at bounding box center [675, 384] width 126 height 18
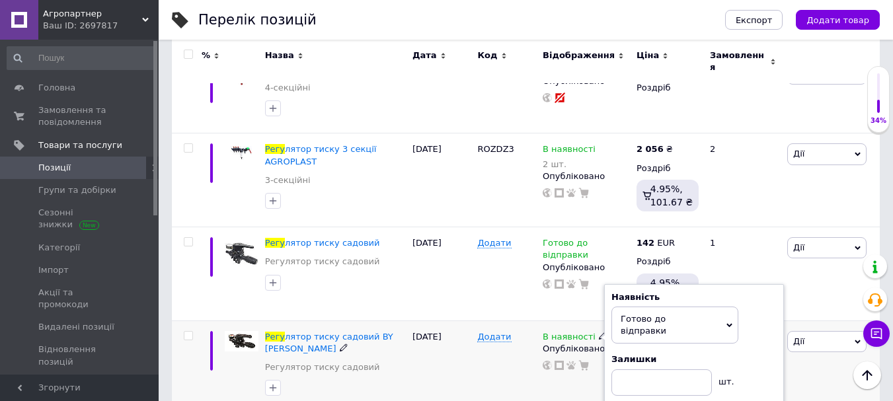
click at [563, 320] on div "В наявності Наявність [PERSON_NAME] до відправки В наявності Немає в наявності …" at bounding box center [586, 367] width 94 height 94
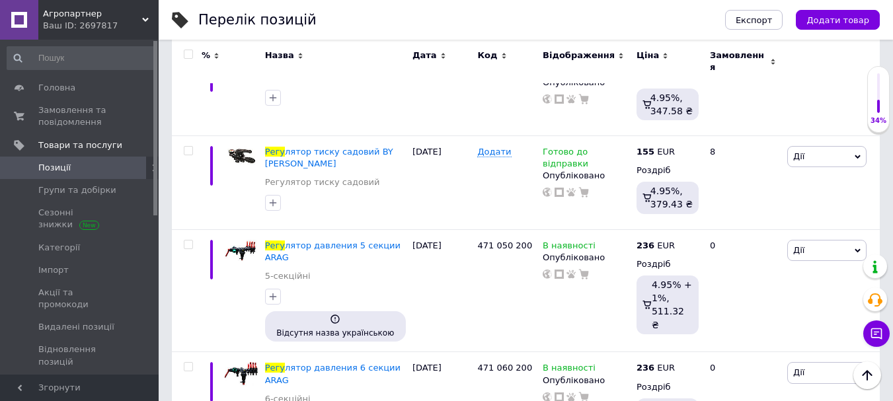
scroll to position [2320, 0]
